Goal: Information Seeking & Learning: Learn about a topic

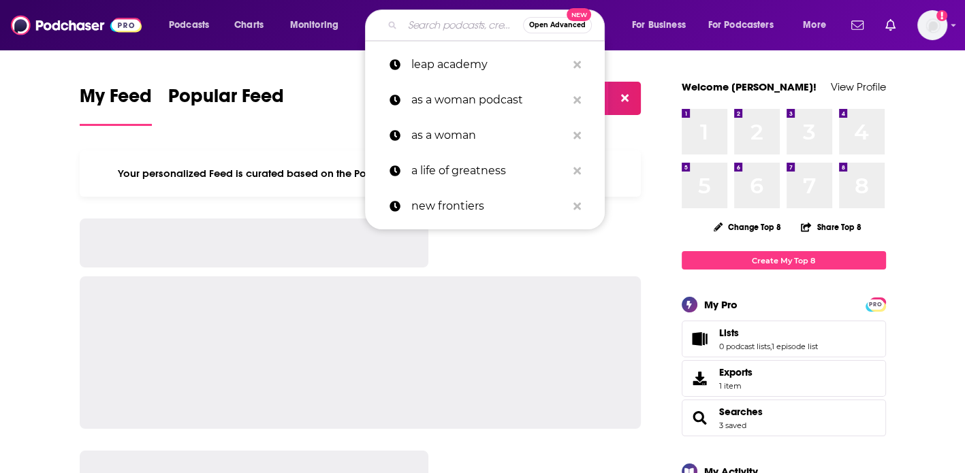
click at [406, 21] on input "Search podcasts, credits, & more..." at bounding box center [462, 25] width 121 height 22
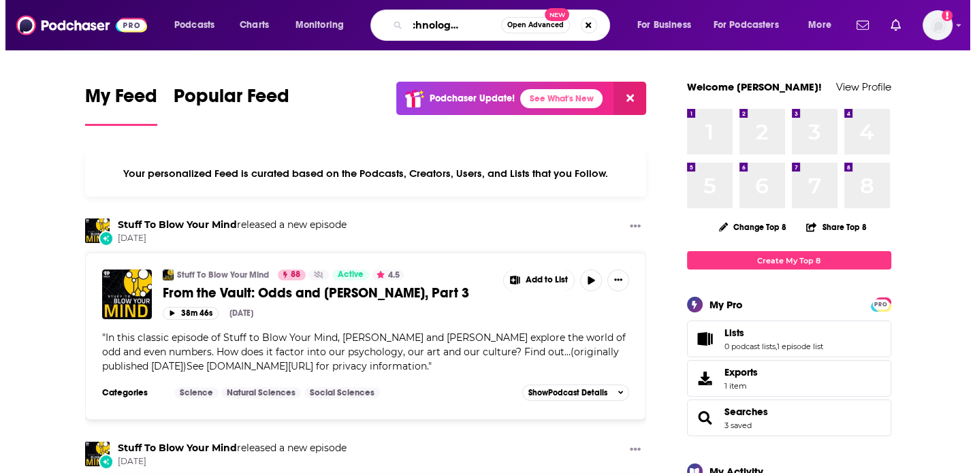
scroll to position [0, 37]
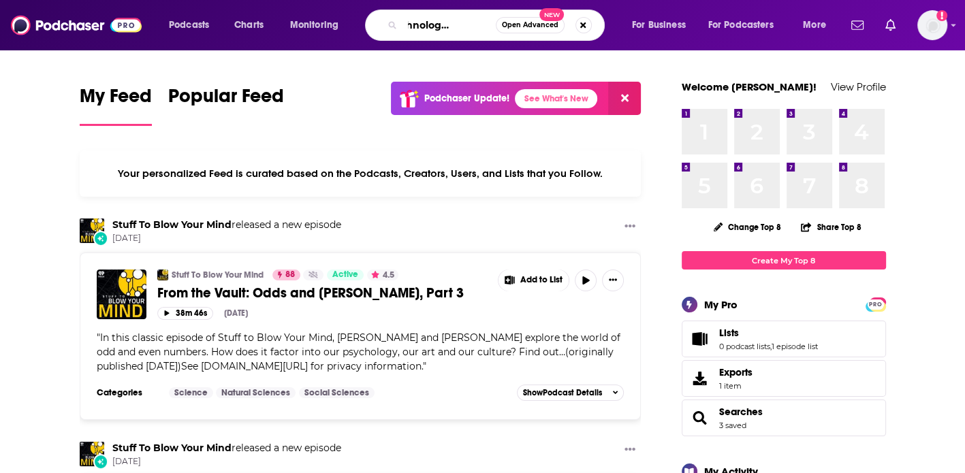
type input "big technology podcast"
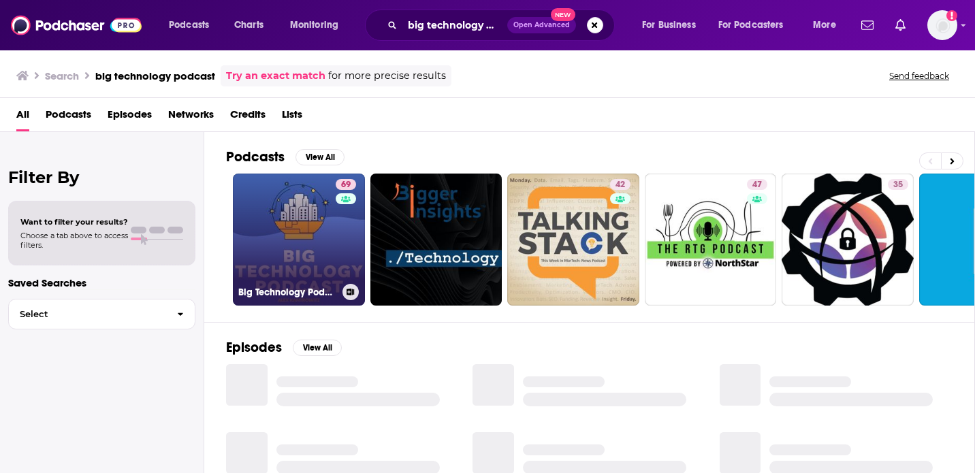
click at [293, 223] on link "69 Big Technology Podcast" at bounding box center [299, 240] width 132 height 132
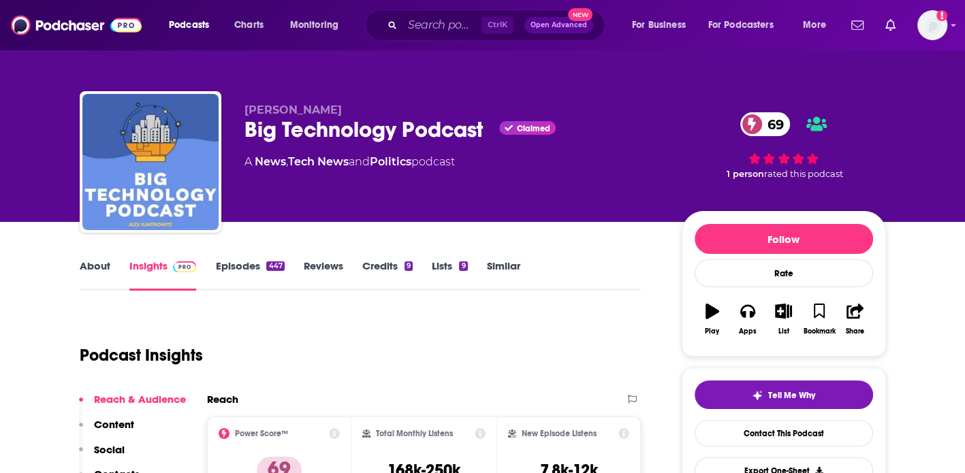
drag, startPoint x: 242, startPoint y: 107, endPoint x: 342, endPoint y: 113, distance: 101.0
click at [342, 113] on div "Alex Kantrowitz Big Technology Podcast Claimed 69 A News , Tech News and Politi…" at bounding box center [483, 164] width 806 height 147
copy span "Alex Kantrowitz"
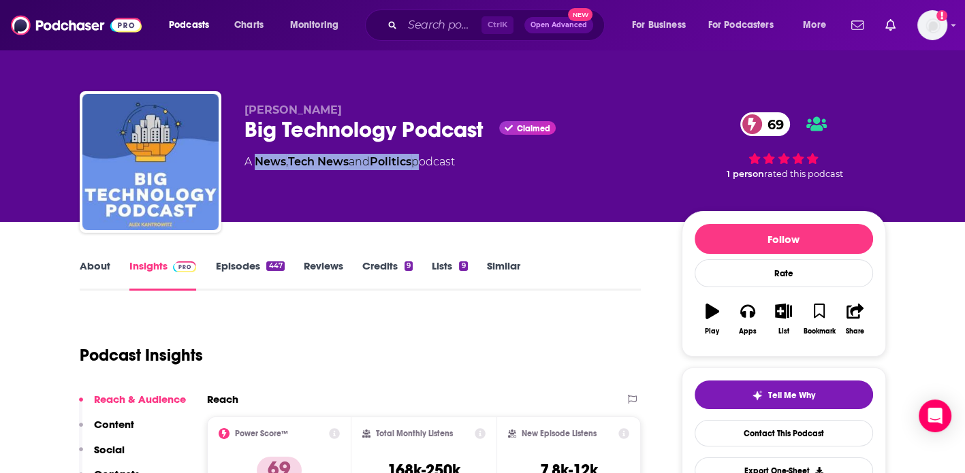
drag, startPoint x: 421, startPoint y: 161, endPoint x: 255, endPoint y: 165, distance: 165.5
click at [255, 165] on div "A News , Tech News and Politics podcast" at bounding box center [349, 162] width 210 height 16
copy div "News , Tech News and Politics"
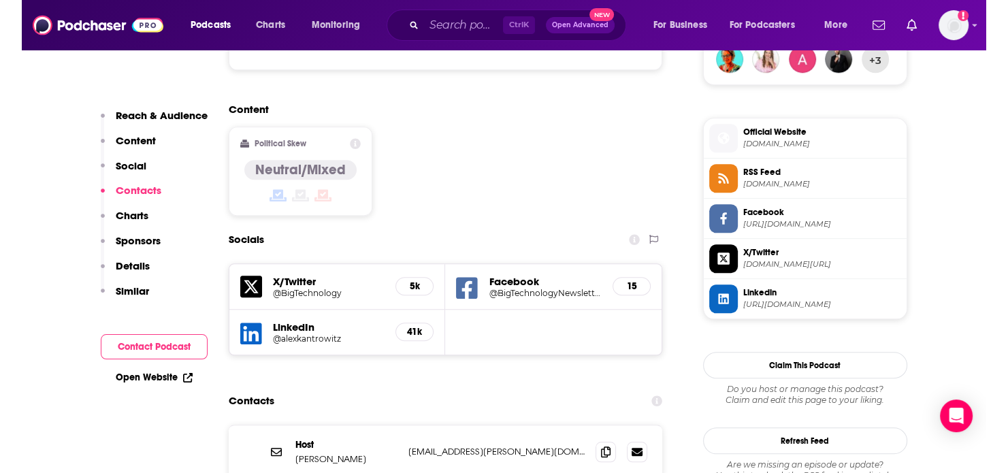
scroll to position [1095, 0]
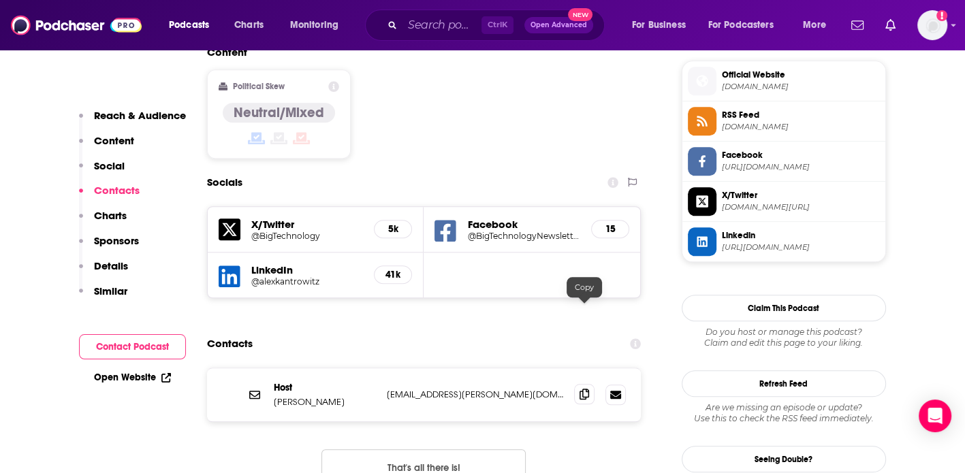
click at [580, 384] on span at bounding box center [584, 394] width 20 height 20
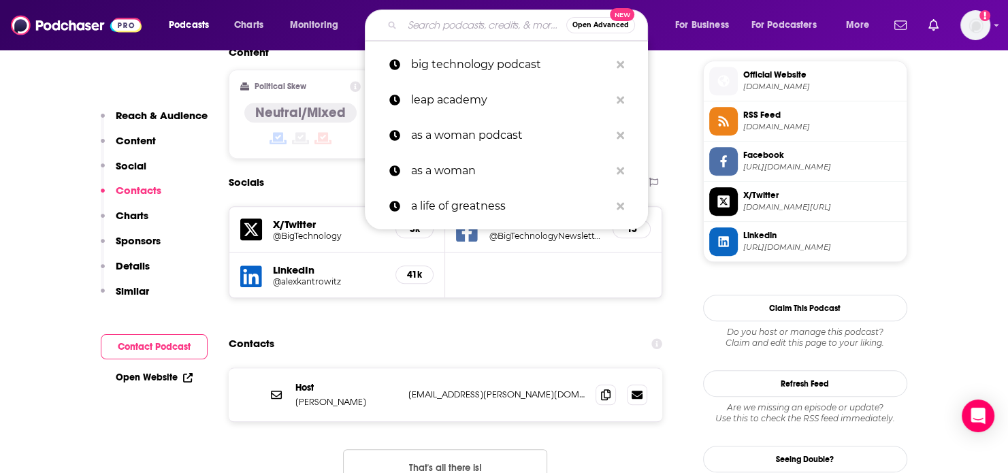
click at [409, 21] on input "Search podcasts, credits, & more..." at bounding box center [484, 25] width 164 height 22
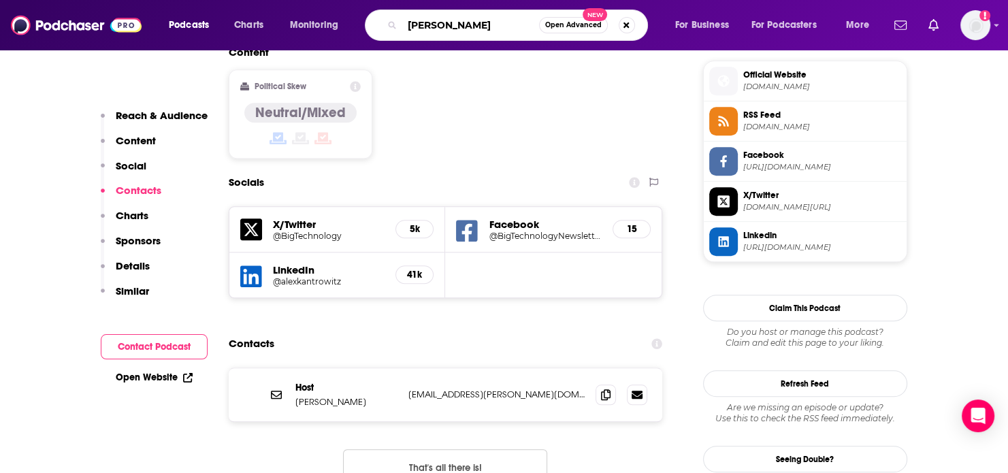
type input "tom merritt"
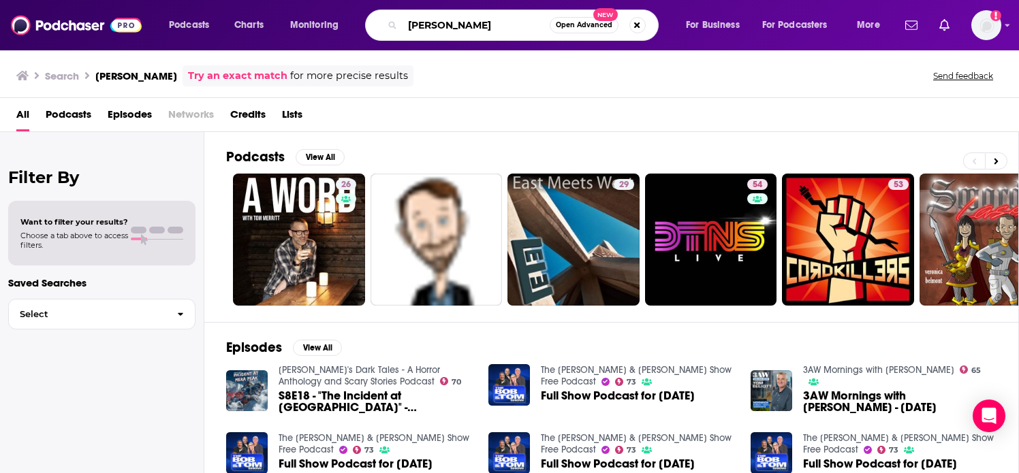
click at [478, 32] on input "tom merritt" at bounding box center [475, 25] width 147 height 22
type input "tom merritt tech"
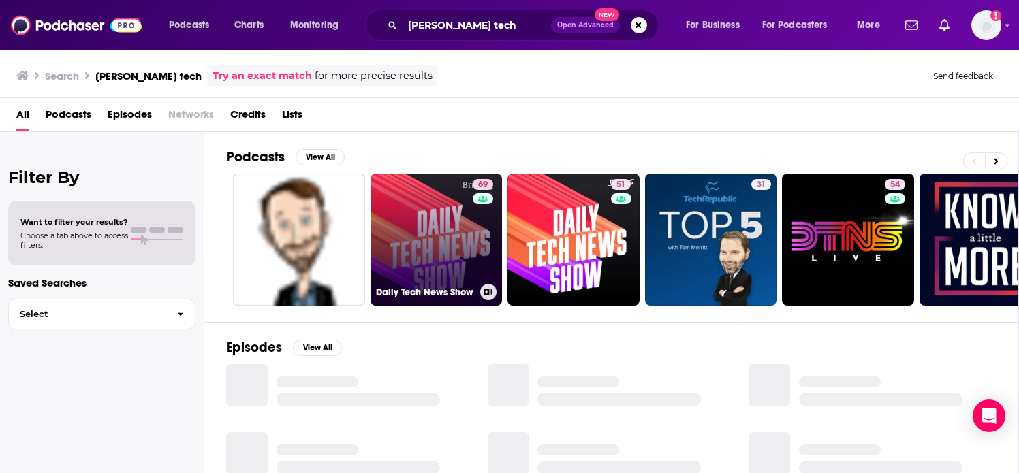
click at [453, 221] on link "69 Daily Tech News Show" at bounding box center [436, 240] width 132 height 132
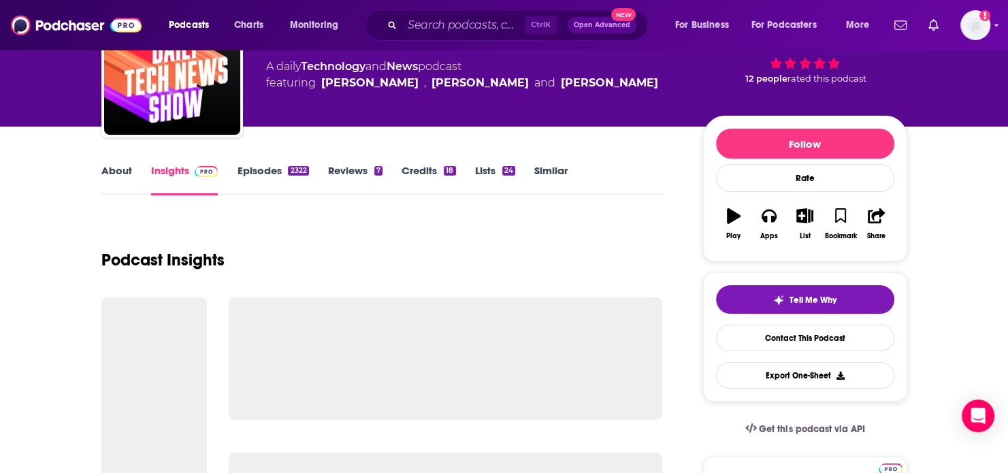
scroll to position [49, 0]
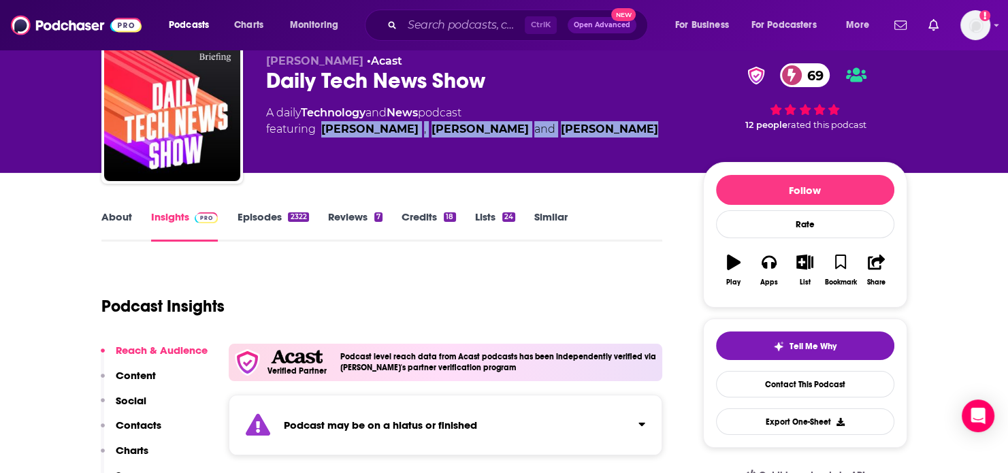
drag, startPoint x: 320, startPoint y: 132, endPoint x: 601, endPoint y: 160, distance: 281.9
click at [601, 160] on div "Tom Merritt • Acast Daily Tech News Show 69 A daily Technology and News podcast…" at bounding box center [473, 108] width 415 height 109
copy span "Tom Merritt , Sarah Lane and Robb Dunewood"
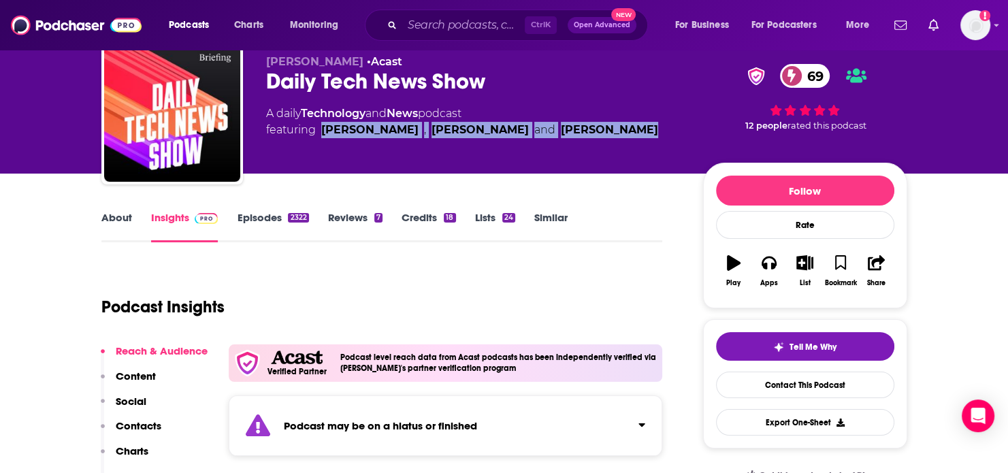
scroll to position [271, 0]
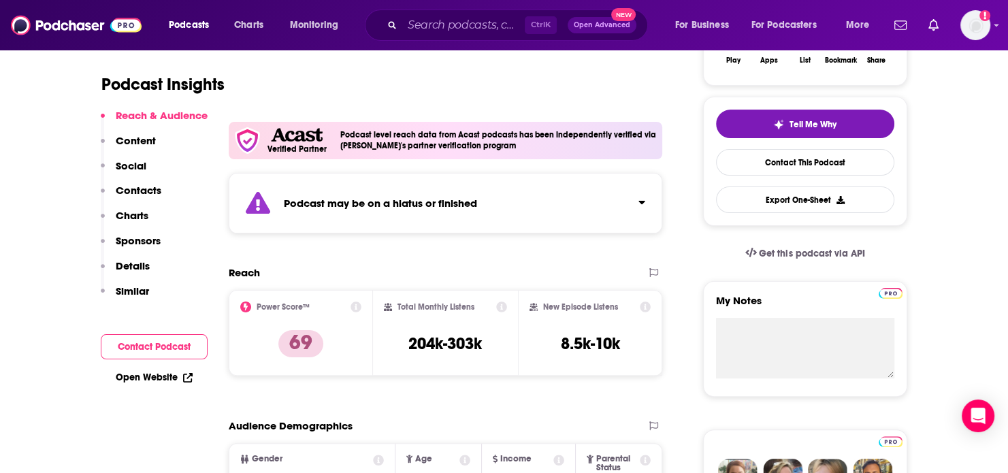
click at [530, 212] on div "Podcast may be on a hiatus or finished" at bounding box center [446, 203] width 434 height 61
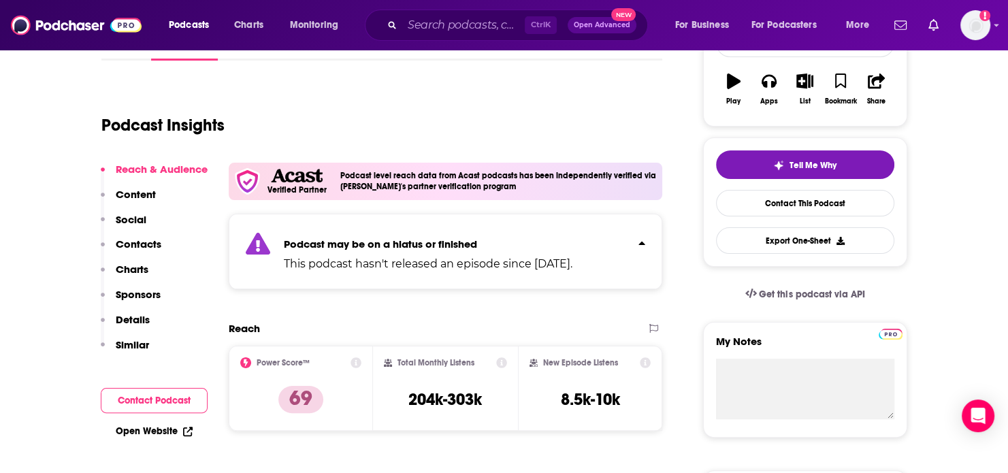
scroll to position [0, 0]
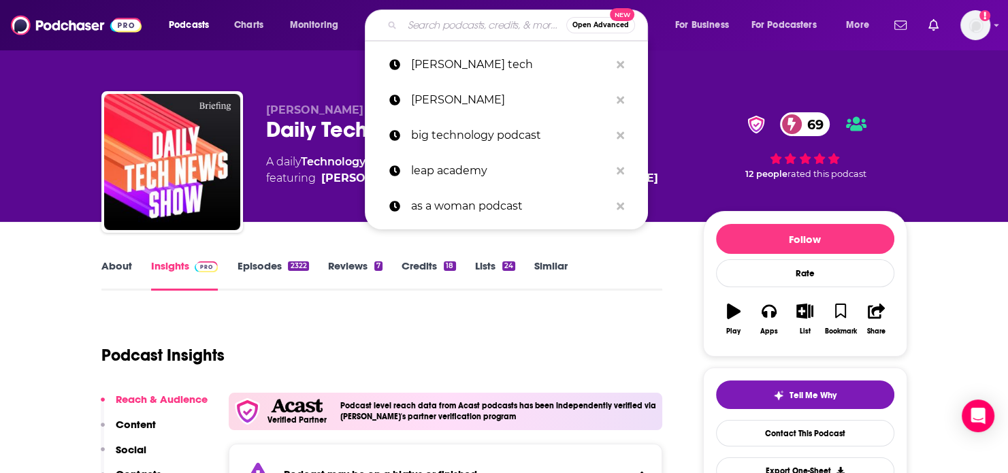
click at [438, 32] on input "Search podcasts, credits, & more..." at bounding box center [484, 25] width 164 height 22
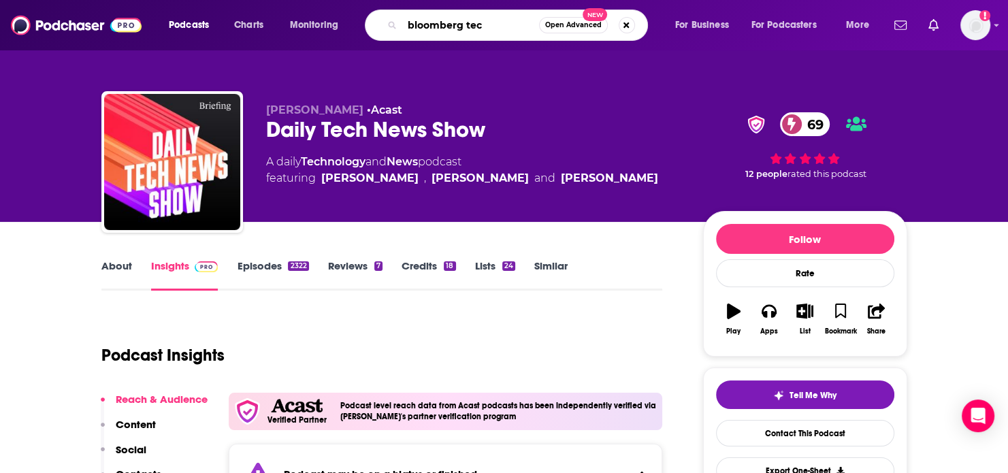
type input "bloomberg tech"
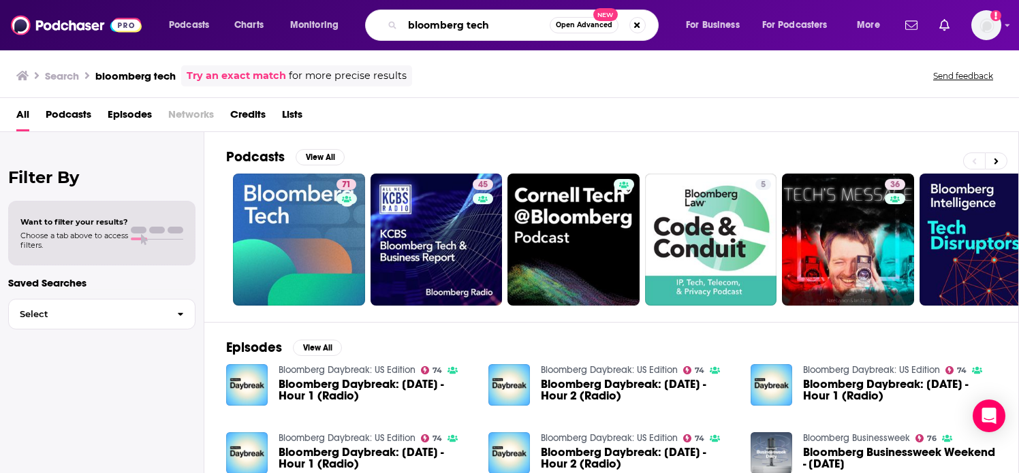
click at [418, 25] on input "bloomberg tech" at bounding box center [475, 25] width 147 height 22
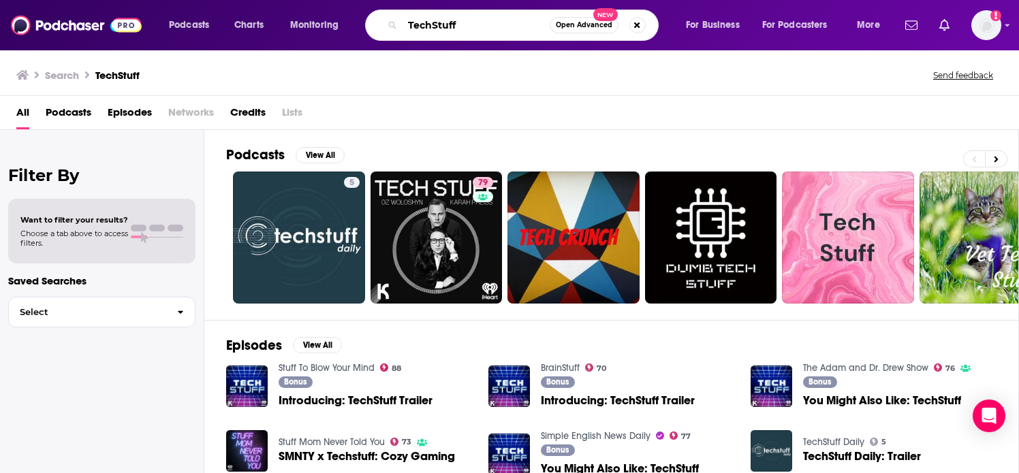
click at [468, 24] on input "TechStuff" at bounding box center [475, 25] width 147 height 22
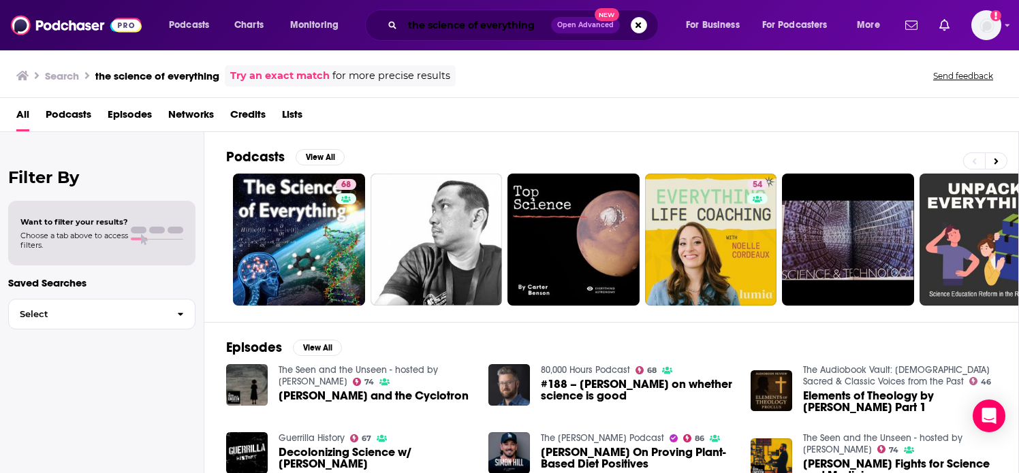
click at [489, 18] on input "the science of everything" at bounding box center [476, 25] width 148 height 22
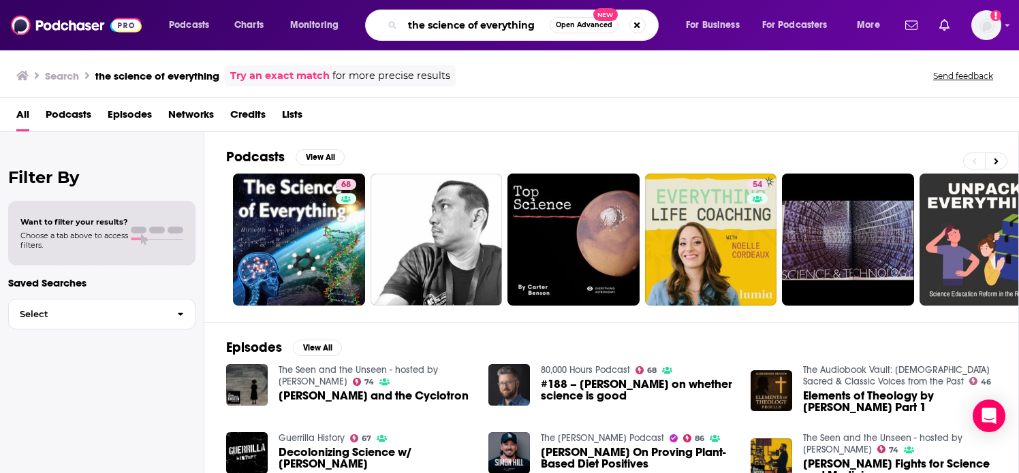
click at [489, 18] on input "the science of everything" at bounding box center [475, 25] width 147 height 22
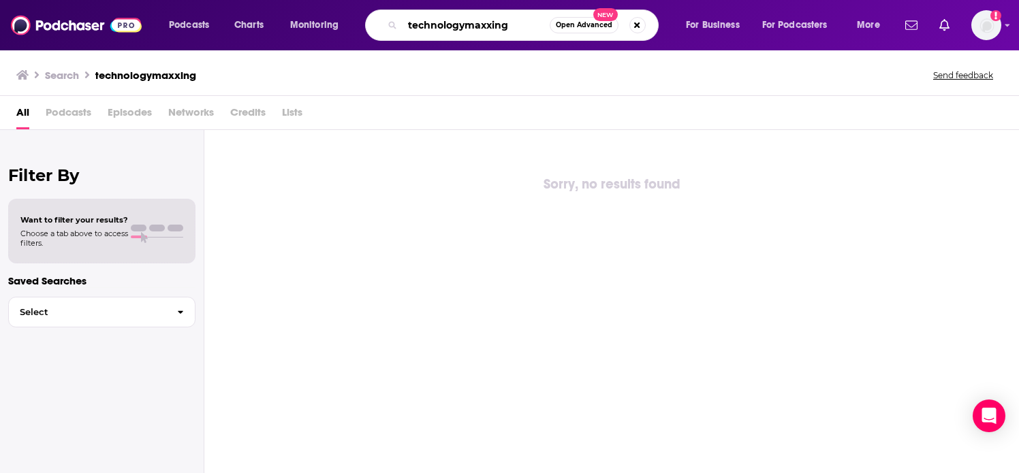
click at [474, 19] on input "technologymaxxing" at bounding box center [475, 25] width 147 height 22
type input "techstuff"
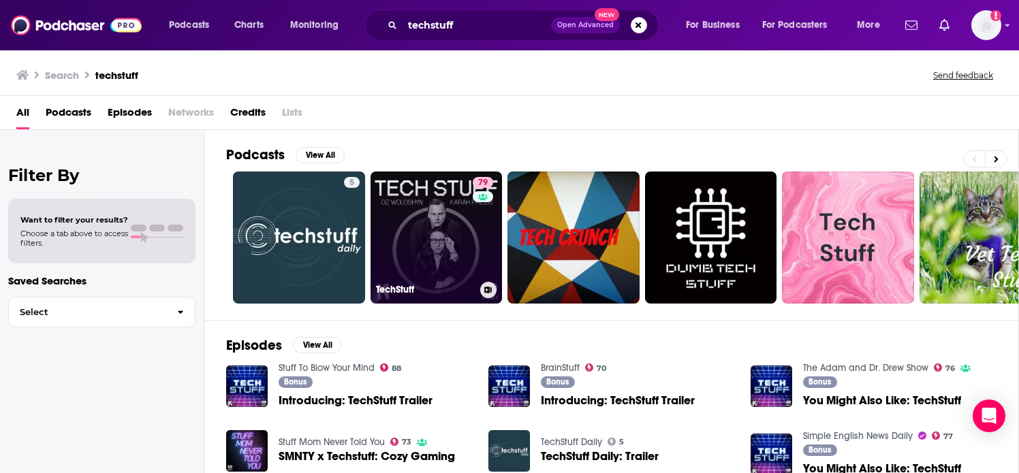
click at [433, 225] on link "79 TechStuff" at bounding box center [436, 238] width 132 height 132
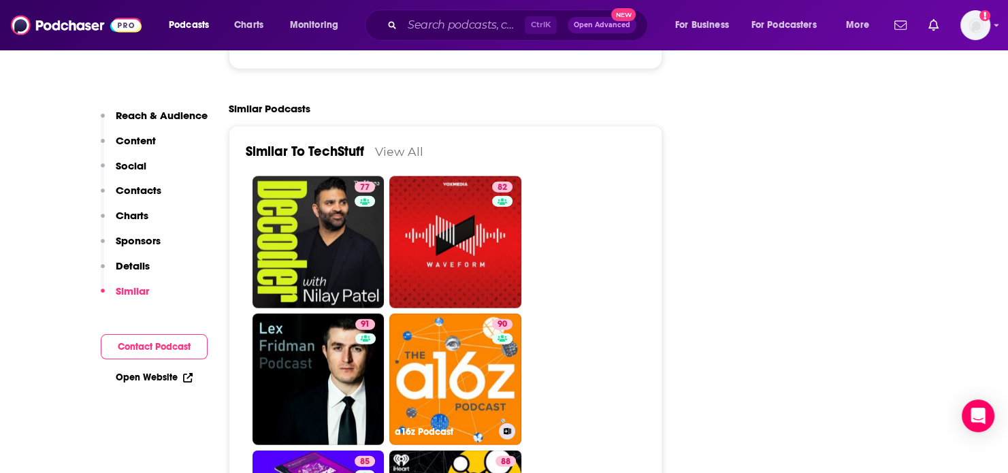
scroll to position [3020, 0]
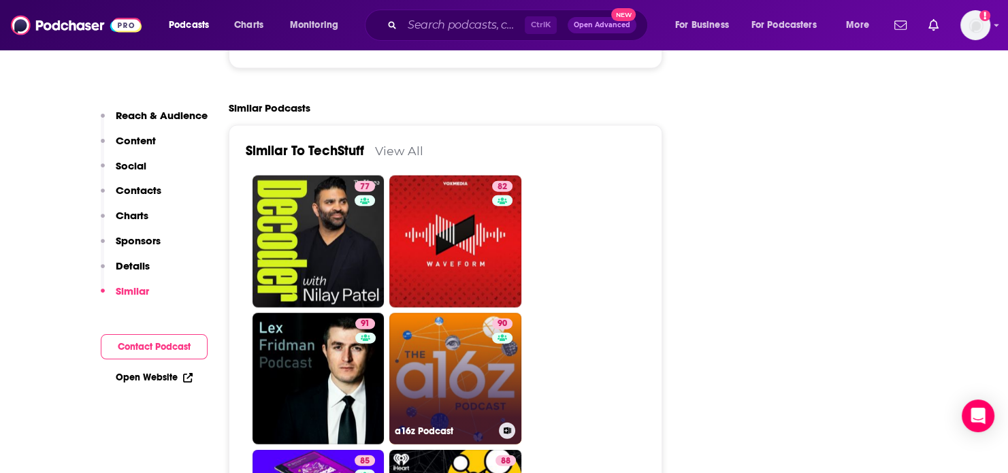
click at [432, 323] on link "90 a16z Podcast" at bounding box center [455, 379] width 132 height 132
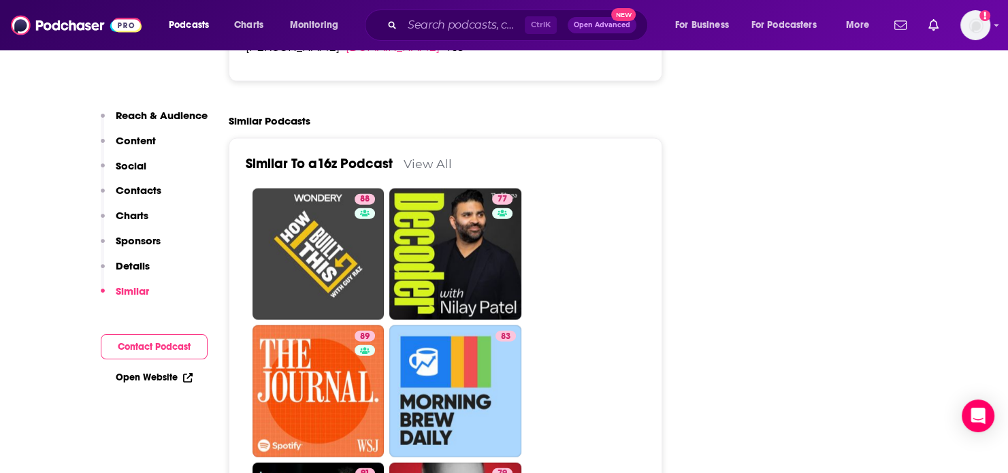
scroll to position [2958, 0]
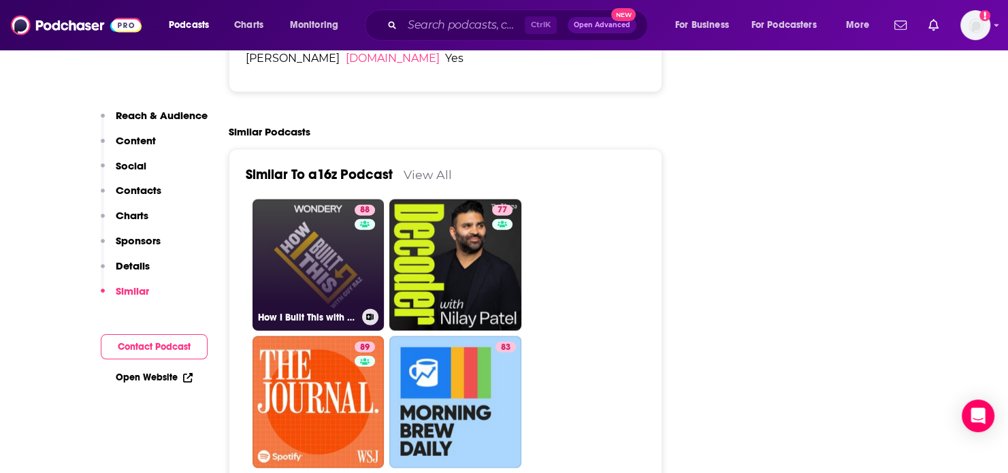
click at [340, 200] on link "88 How I Built This with Guy Raz" at bounding box center [319, 265] width 132 height 132
type input "https://www.podchaser.com/podcasts/how-i-built-this-with-guy-raz-216369"
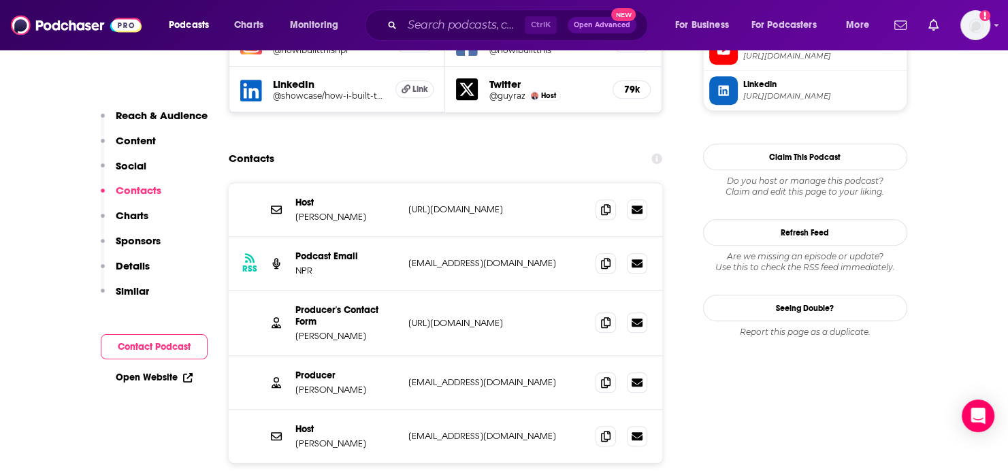
scroll to position [1326, 0]
click at [605, 253] on span at bounding box center [606, 263] width 20 height 20
click at [606, 377] on icon at bounding box center [606, 382] width 10 height 11
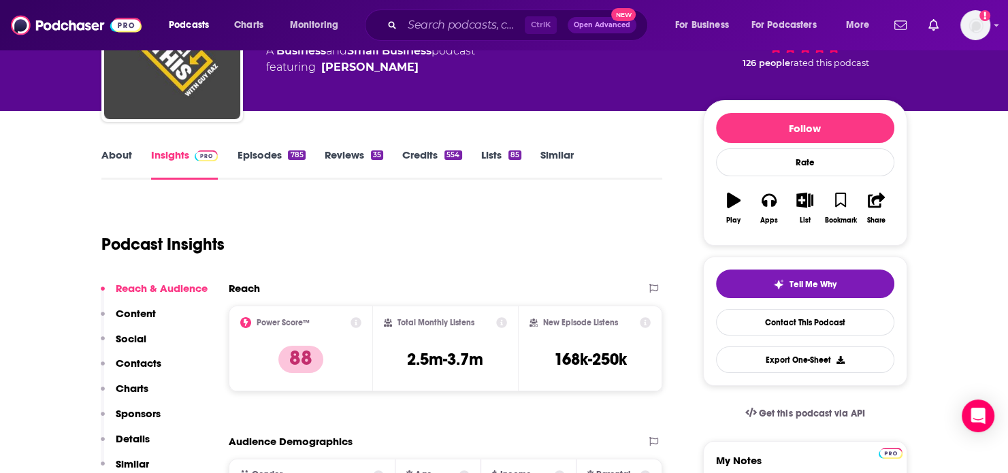
scroll to position [129, 0]
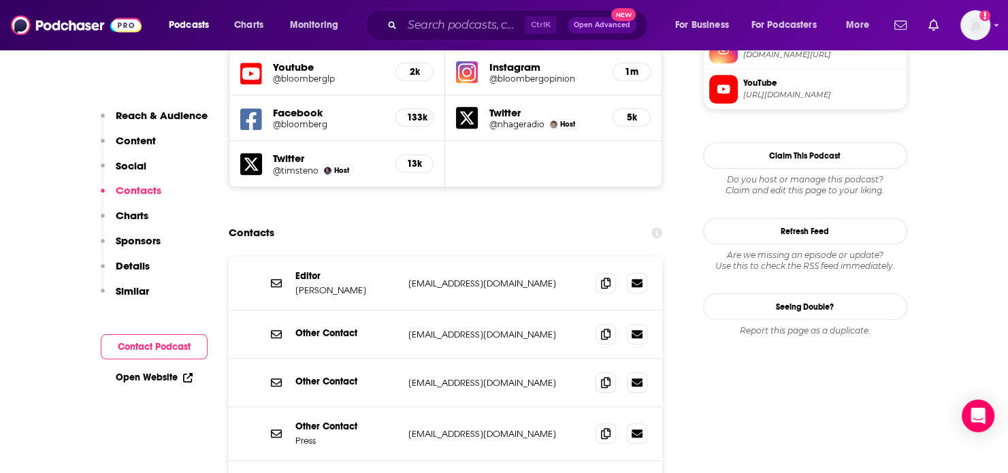
scroll to position [1247, 0]
click at [607, 278] on icon at bounding box center [606, 283] width 10 height 11
click at [616, 372] on span at bounding box center [606, 382] width 20 height 20
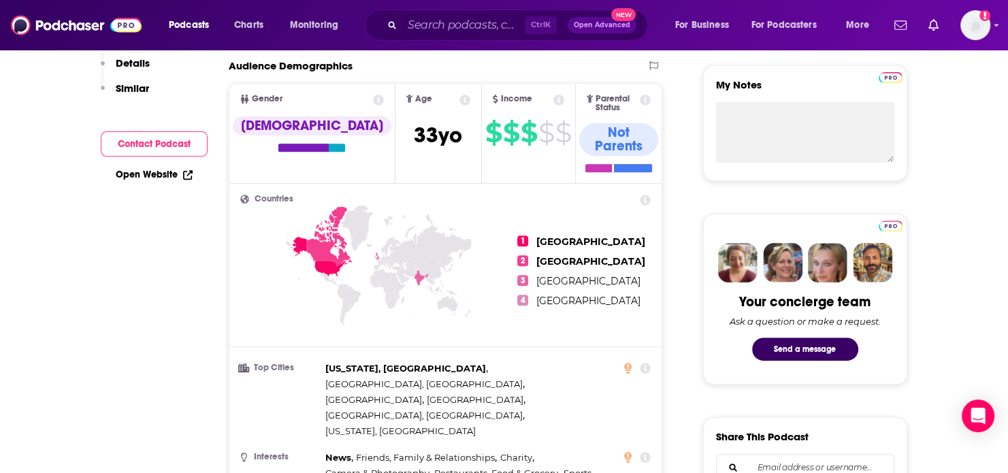
scroll to position [30, 0]
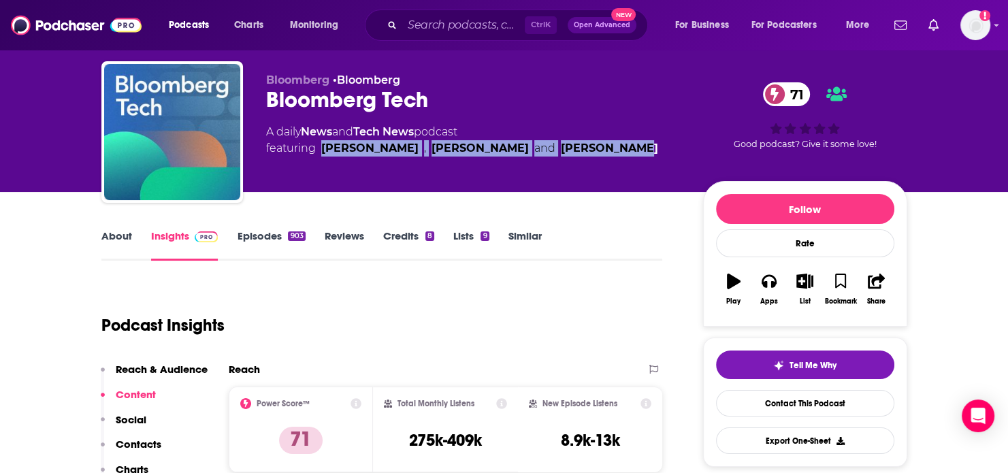
drag, startPoint x: 593, startPoint y: 147, endPoint x: 321, endPoint y: 160, distance: 272.0
click at [321, 160] on div "Bloomberg • Bloomberg Bloomberg Tech 71 A daily News and Tech News podcast feat…" at bounding box center [473, 128] width 415 height 109
copy span "[PERSON_NAME] , [PERSON_NAME] and [PERSON_NAME]"
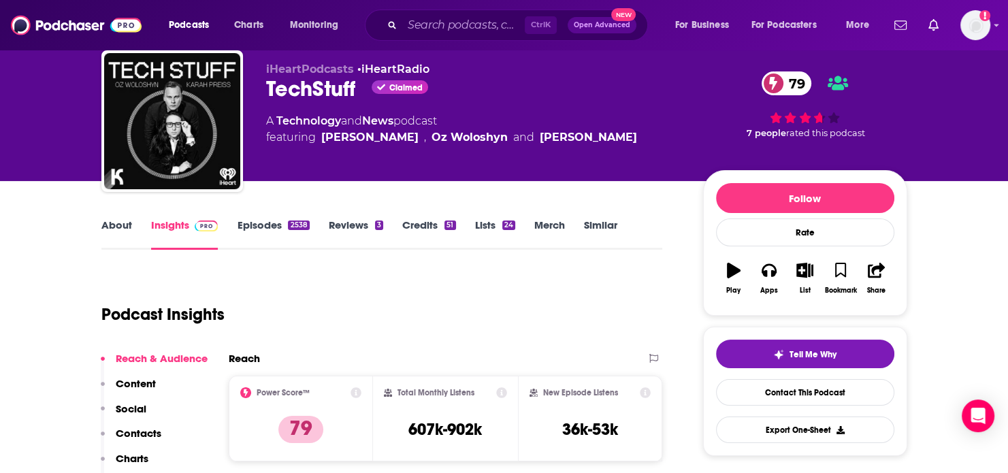
scroll to position [35, 0]
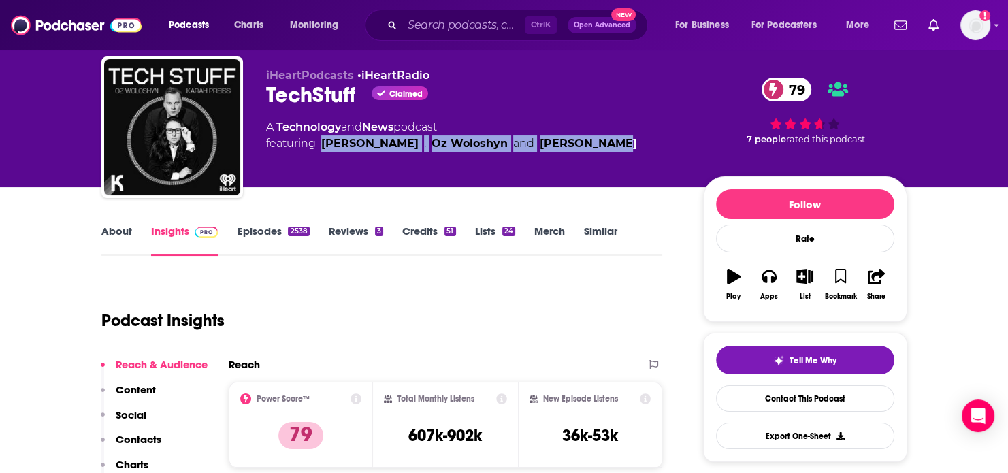
drag, startPoint x: 321, startPoint y: 145, endPoint x: 626, endPoint y: 157, distance: 306.0
click at [626, 157] on div "iHeartPodcasts • iHeartRadio TechStuff Claimed 79 A Technology and News podcast…" at bounding box center [473, 123] width 415 height 109
copy span "Jonathan Strickland , Oz Woloshyn and Karah Preiss"
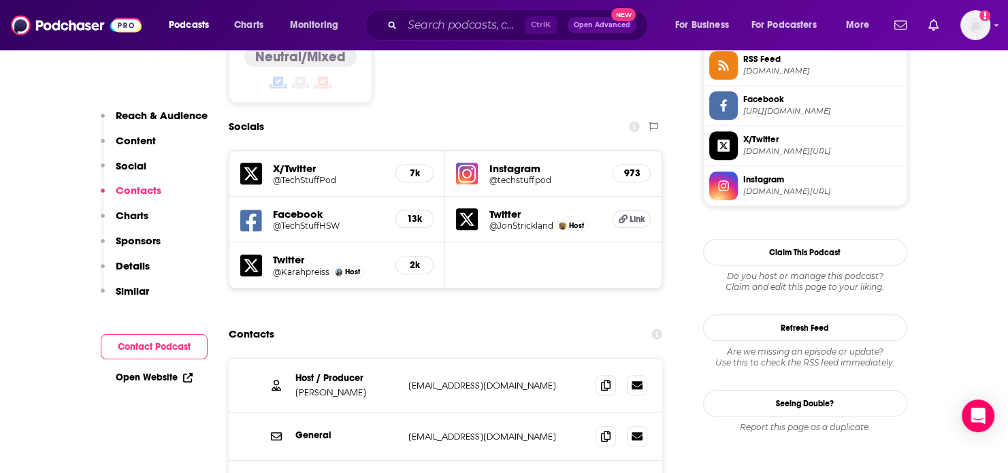
scroll to position [1198, 0]
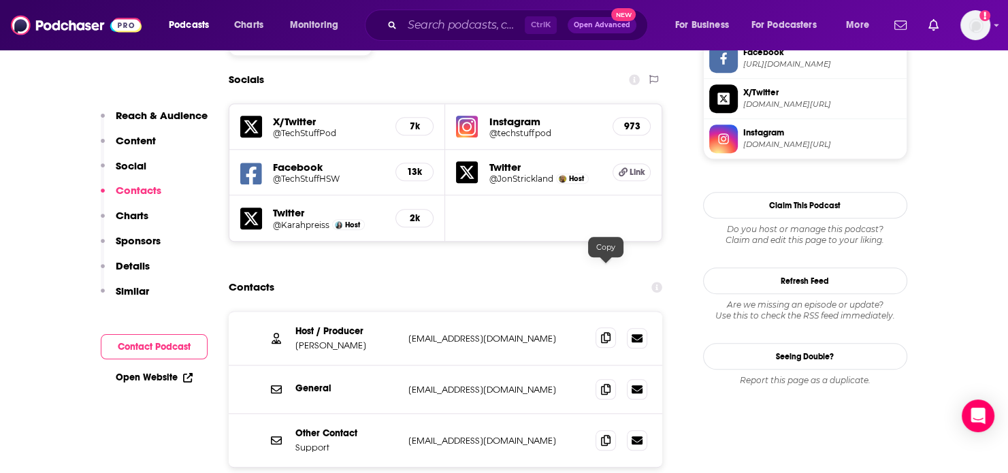
click at [607, 332] on icon at bounding box center [606, 337] width 10 height 11
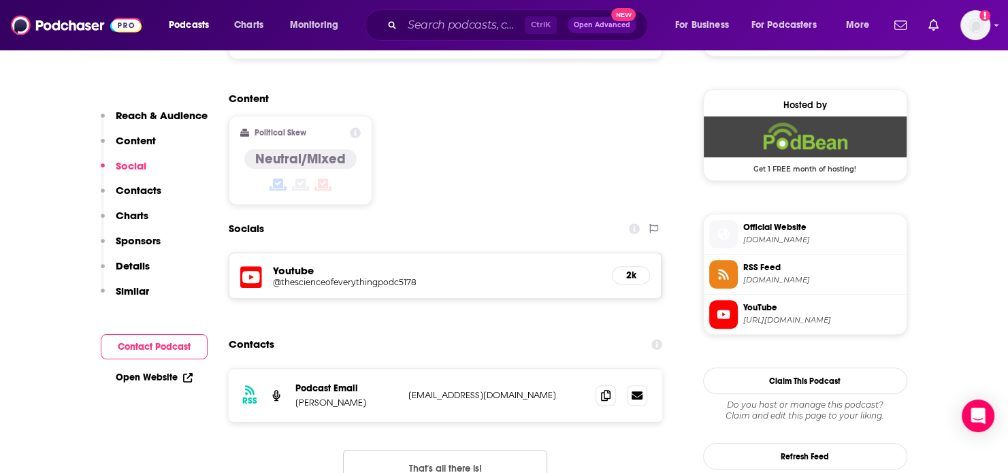
scroll to position [1069, 0]
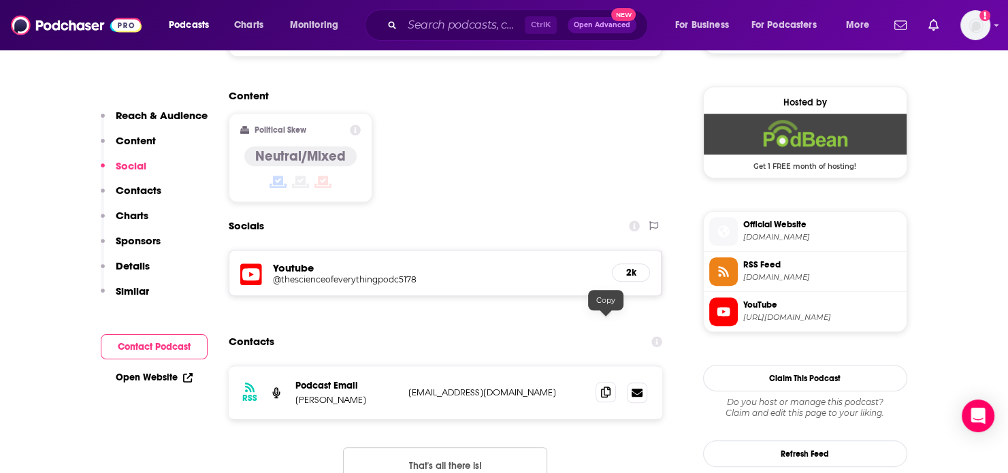
click at [607, 382] on span at bounding box center [606, 392] width 20 height 20
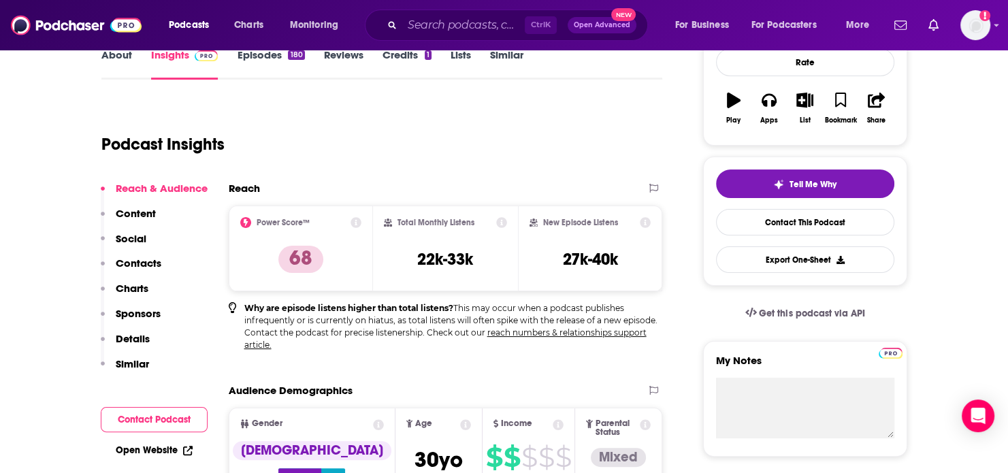
scroll to position [0, 0]
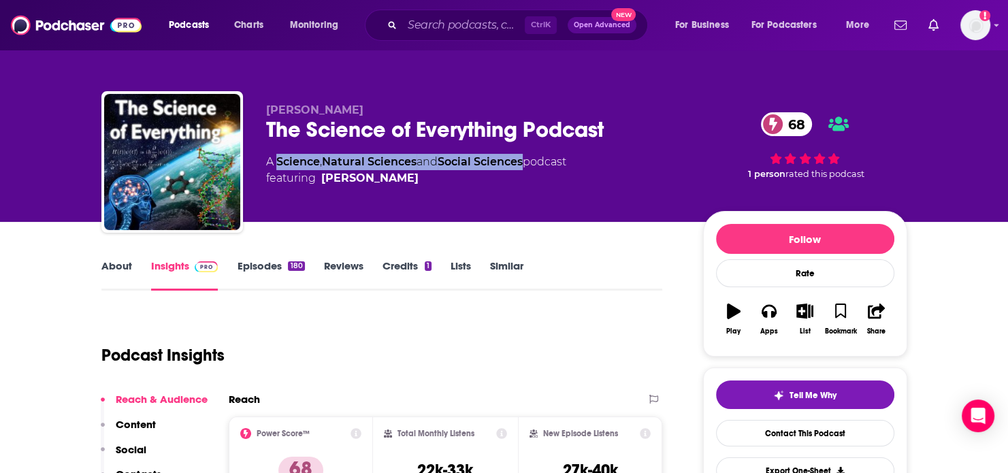
drag, startPoint x: 275, startPoint y: 157, endPoint x: 531, endPoint y: 161, distance: 256.0
click at [531, 161] on div "A Science , Natural Sciences and Social Sciences podcast featuring James Fodor" at bounding box center [416, 170] width 300 height 33
copy div "Science , Natural Sciences and Social Sciences"
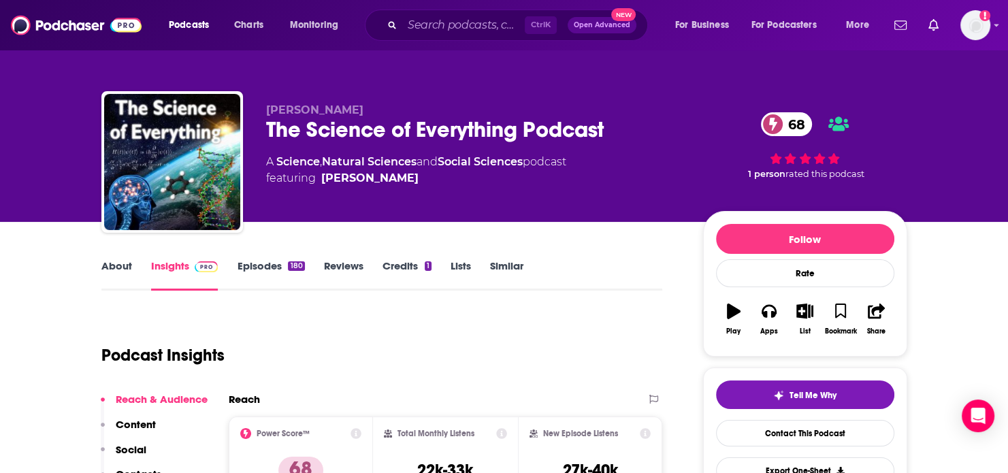
click at [356, 343] on div "Podcast Insights" at bounding box center [376, 347] width 551 height 69
